Goal: Navigation & Orientation: Go to known website

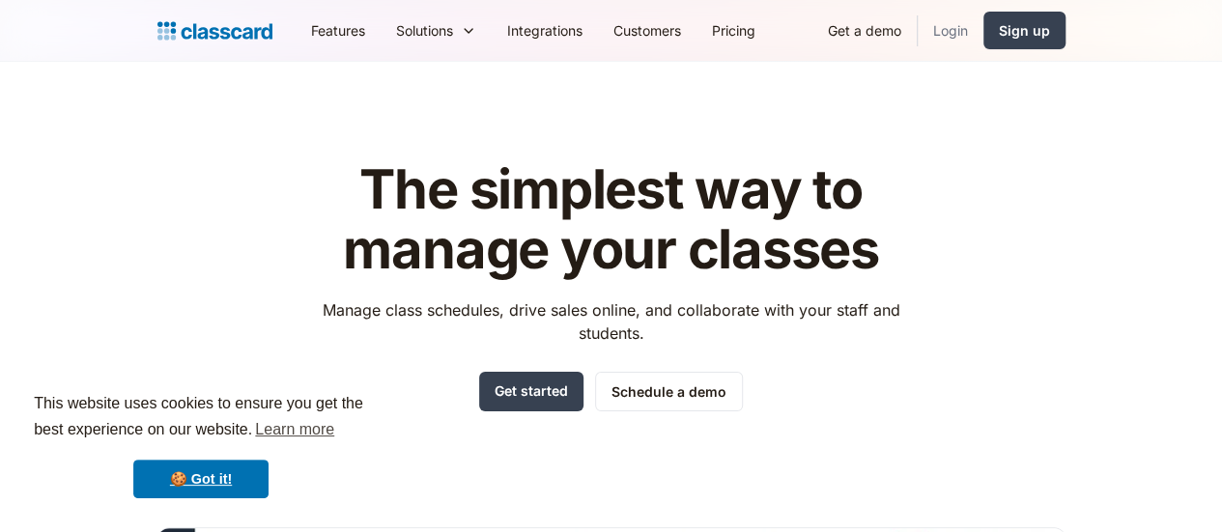
click at [983, 38] on link "Login" at bounding box center [951, 30] width 66 height 43
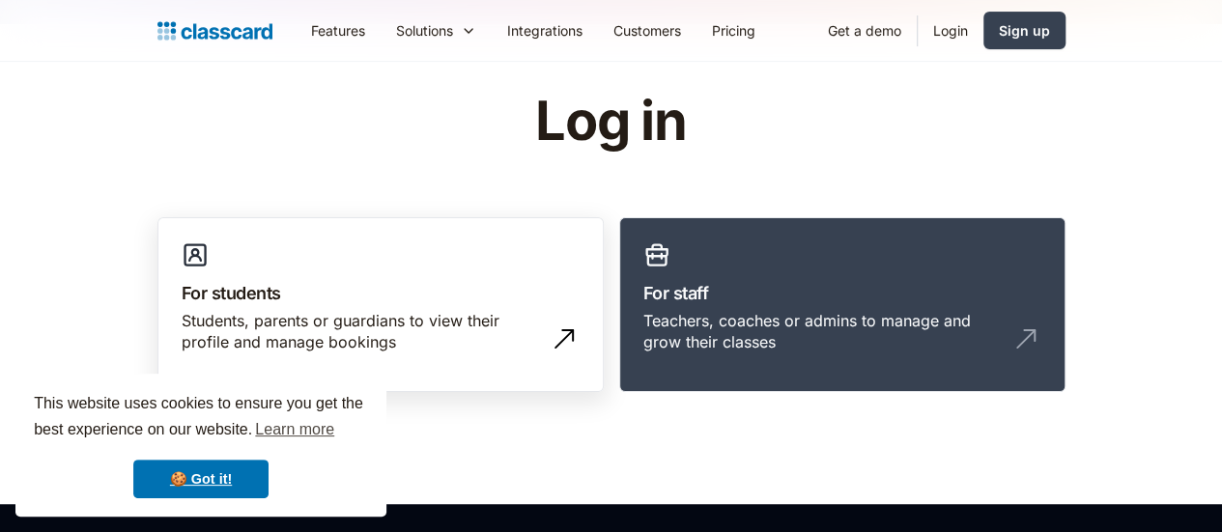
scroll to position [97, 0]
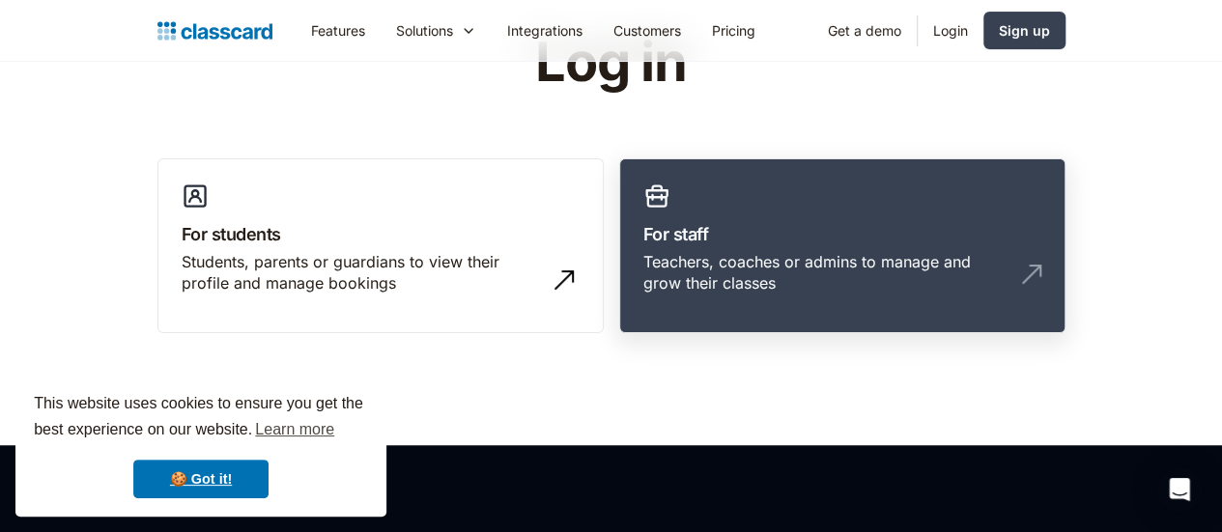
click at [880, 237] on h3 "For staff" at bounding box center [842, 234] width 398 height 26
